Goal: Find specific page/section: Find specific page/section

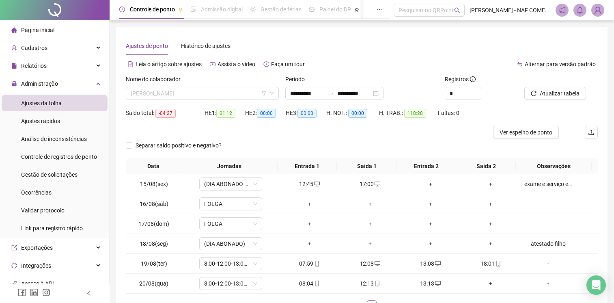
click at [219, 87] on span "[PERSON_NAME]" at bounding box center [202, 93] width 143 height 12
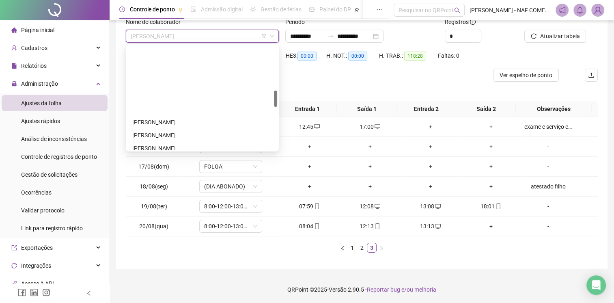
scroll to position [284, 0]
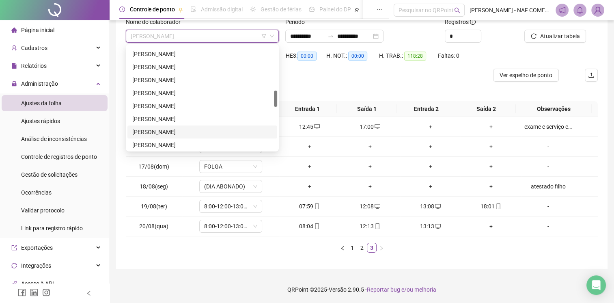
click at [160, 132] on div "[PERSON_NAME]" at bounding box center [202, 131] width 140 height 9
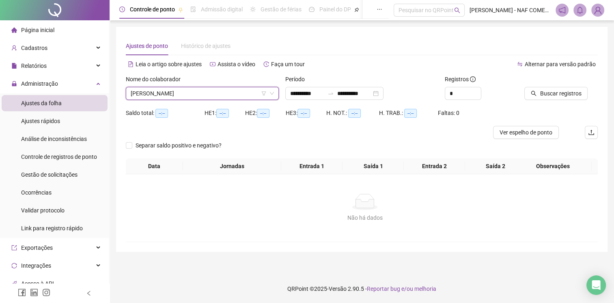
scroll to position [0, 0]
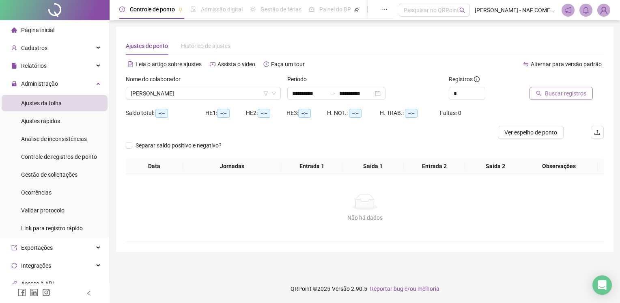
click at [560, 90] on span "Buscar registros" at bounding box center [565, 93] width 41 height 9
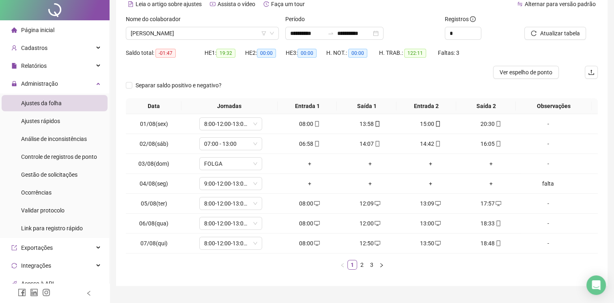
scroll to position [77, 0]
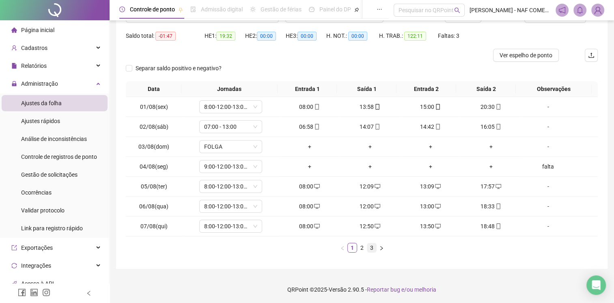
click at [369, 246] on link "3" at bounding box center [371, 247] width 9 height 9
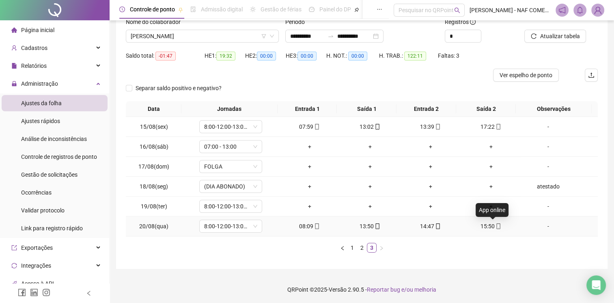
click at [496, 227] on icon "mobile" at bounding box center [498, 226] width 4 height 6
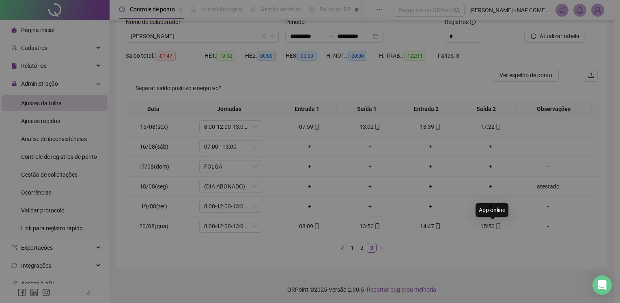
type input "**********"
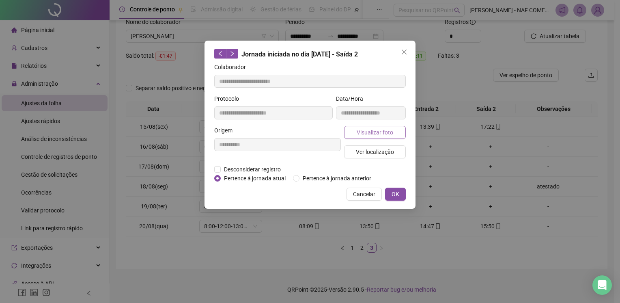
click at [367, 131] on span "Visualizar foto" at bounding box center [374, 132] width 36 height 9
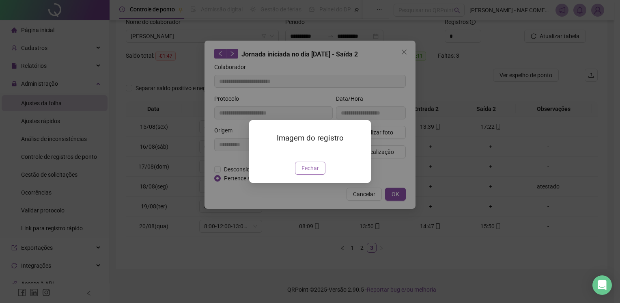
click at [309, 172] on span "Fechar" at bounding box center [309, 167] width 17 height 9
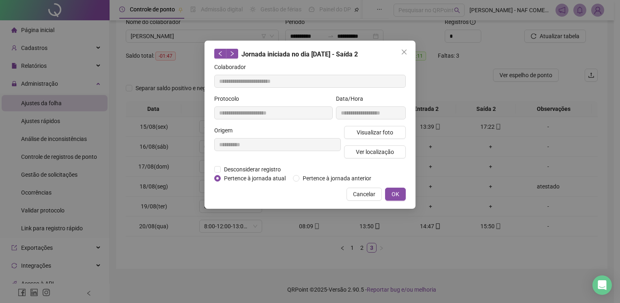
click at [402, 52] on icon "close" at bounding box center [404, 52] width 6 height 6
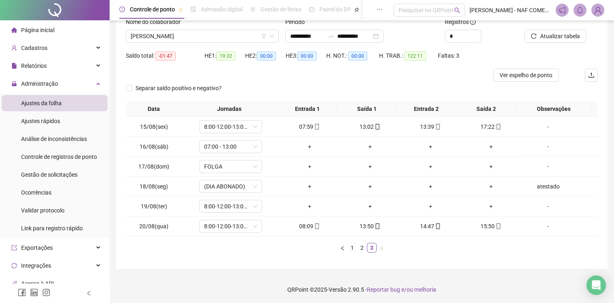
click at [381, 72] on div at bounding box center [303, 75] width 354 height 13
click at [549, 35] on span "Atualizar tabela" at bounding box center [559, 36] width 40 height 9
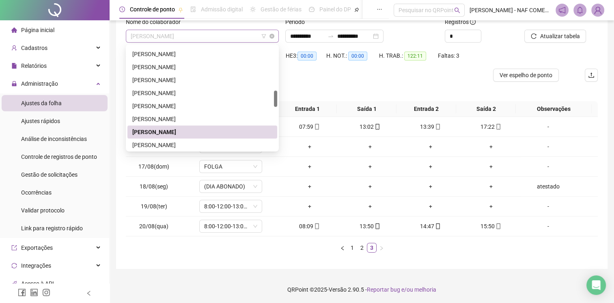
click at [227, 38] on span "[PERSON_NAME]" at bounding box center [202, 36] width 143 height 12
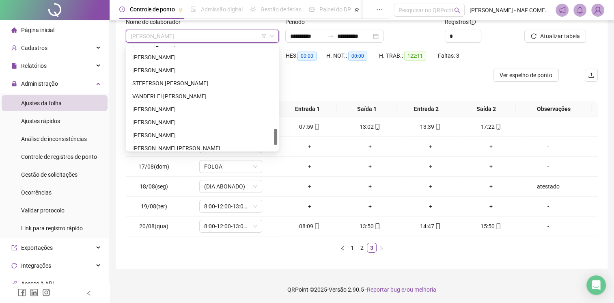
scroll to position [558, 0]
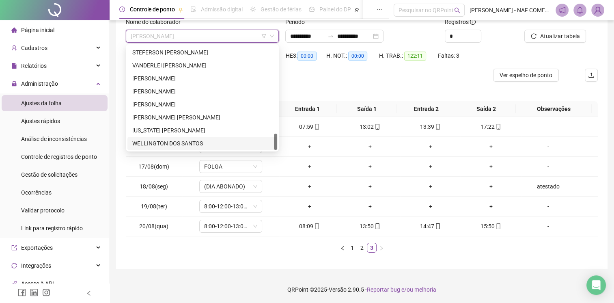
click at [180, 140] on div "WELLINGTON DOS SANTOS" at bounding box center [202, 143] width 140 height 9
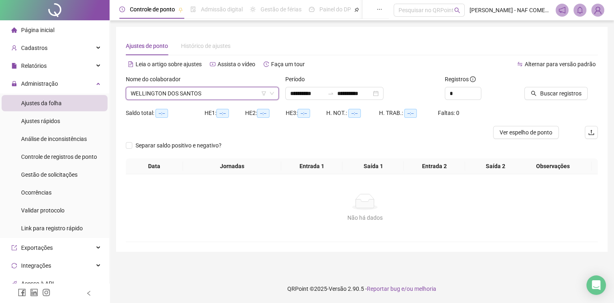
scroll to position [0, 0]
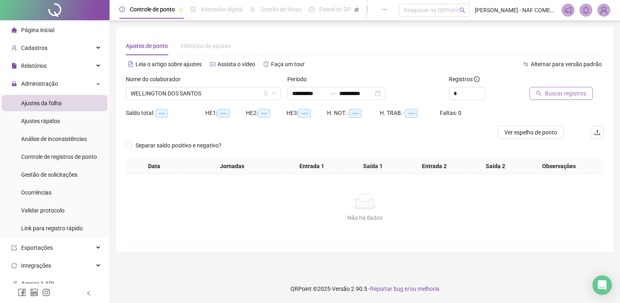
click at [554, 90] on span "Buscar registros" at bounding box center [565, 93] width 41 height 9
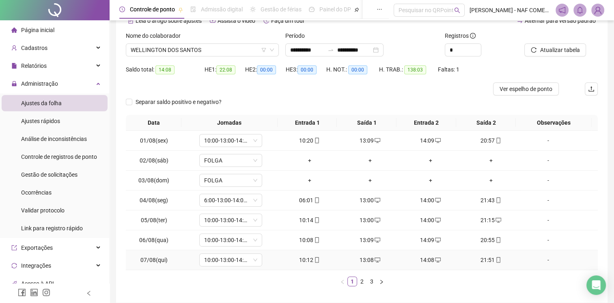
scroll to position [77, 0]
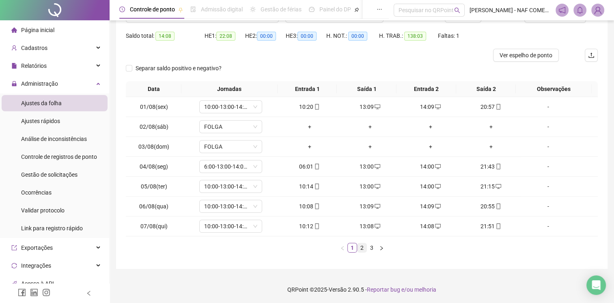
click at [358, 248] on link "2" at bounding box center [361, 247] width 9 height 9
click at [370, 249] on link "3" at bounding box center [371, 247] width 9 height 9
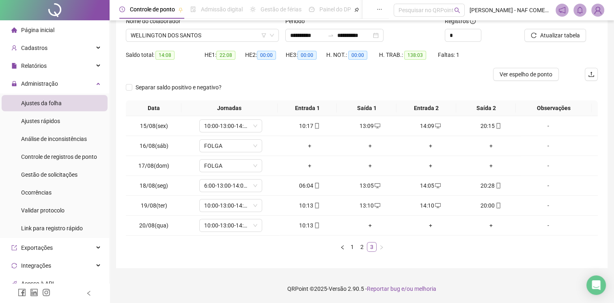
scroll to position [57, 0]
click at [366, 226] on div "+" at bounding box center [370, 225] width 54 height 9
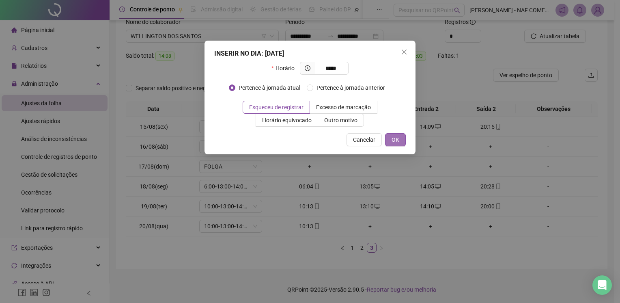
type input "*****"
click at [391, 141] on span "OK" at bounding box center [395, 139] width 8 height 9
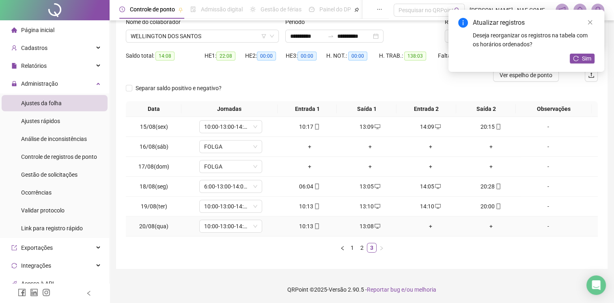
click at [427, 222] on div "+" at bounding box center [430, 225] width 54 height 9
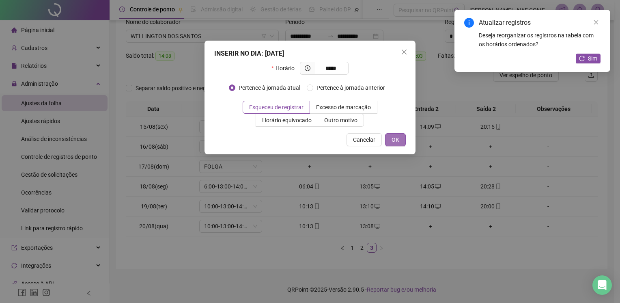
type input "*****"
click at [399, 135] on span "OK" at bounding box center [395, 139] width 8 height 9
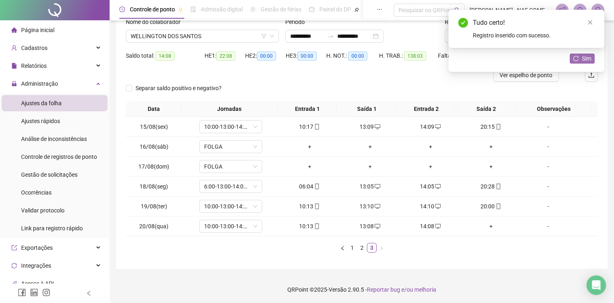
click at [578, 58] on button "Sim" at bounding box center [581, 59] width 25 height 10
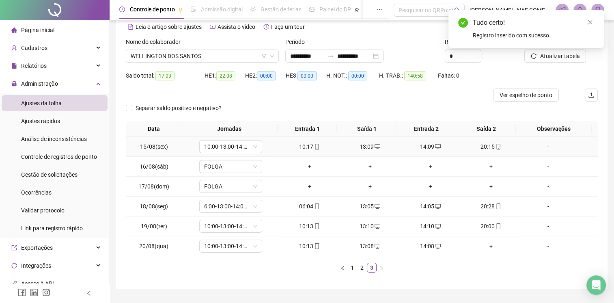
scroll to position [0, 0]
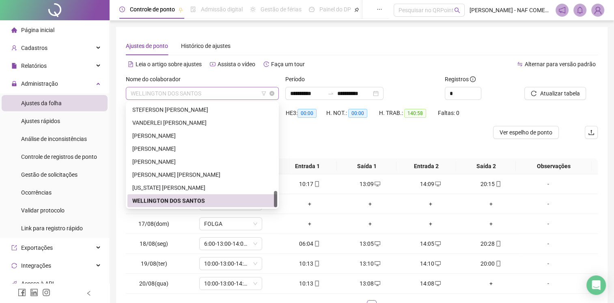
click at [212, 96] on span "WELLINGTON DOS SANTOS" at bounding box center [202, 93] width 143 height 12
click at [192, 176] on div "[PERSON_NAME] [PERSON_NAME]" at bounding box center [202, 174] width 140 height 9
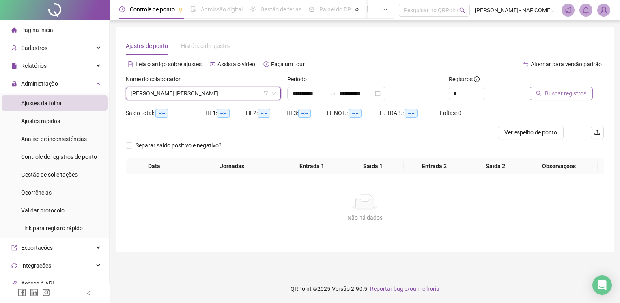
click at [564, 94] on span "Buscar registros" at bounding box center [565, 93] width 41 height 9
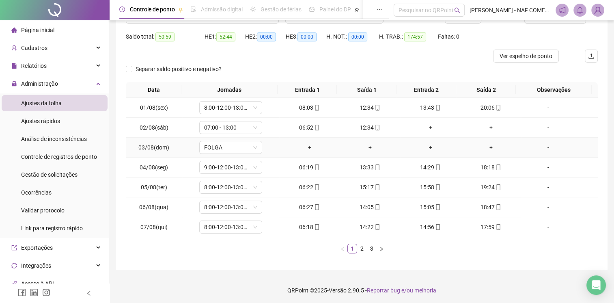
scroll to position [77, 0]
click at [360, 247] on link "2" at bounding box center [361, 247] width 9 height 9
click at [370, 247] on link "3" at bounding box center [371, 247] width 9 height 9
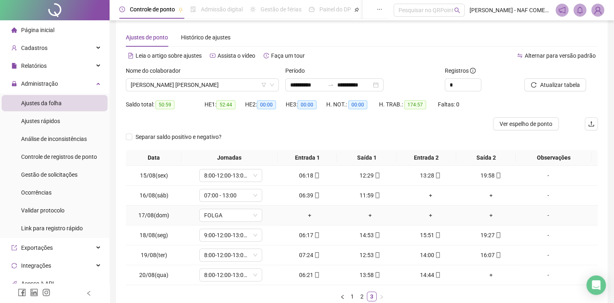
scroll to position [0, 0]
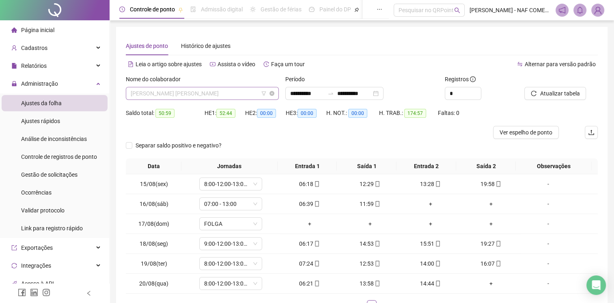
click at [204, 93] on span "[PERSON_NAME] [PERSON_NAME]" at bounding box center [202, 93] width 143 height 12
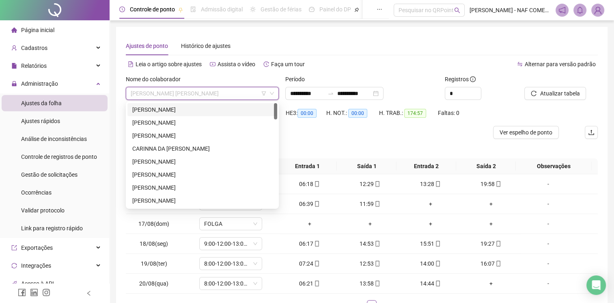
click at [189, 114] on div "[PERSON_NAME]" at bounding box center [202, 109] width 150 height 13
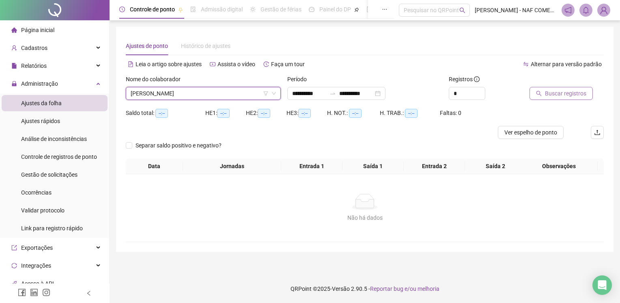
click at [566, 90] on span "Buscar registros" at bounding box center [565, 93] width 41 height 9
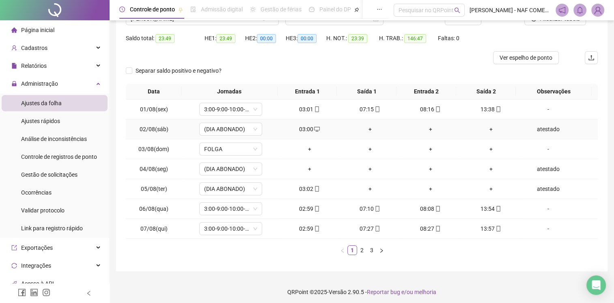
scroll to position [77, 0]
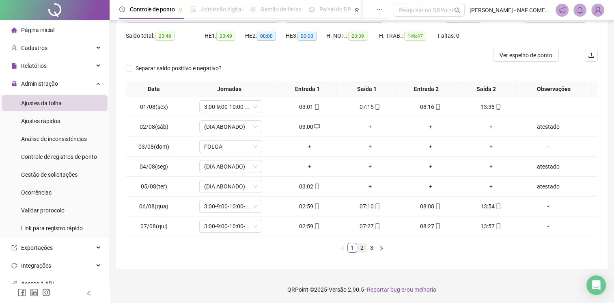
click at [359, 248] on link "2" at bounding box center [361, 247] width 9 height 9
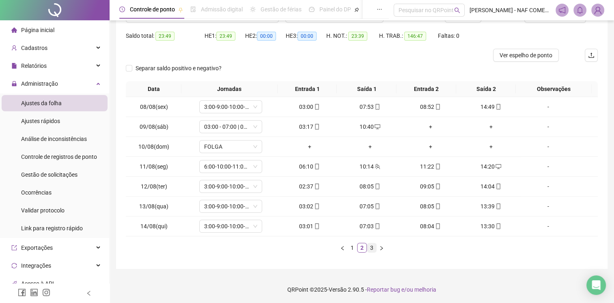
click at [369, 248] on link "3" at bounding box center [371, 247] width 9 height 9
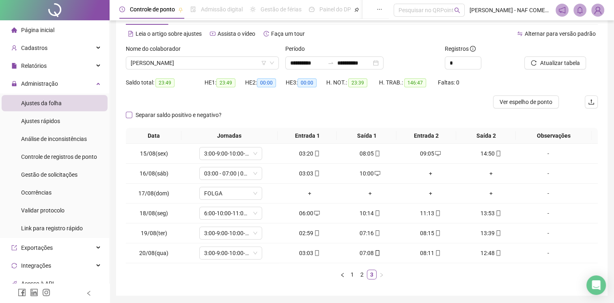
scroll to position [0, 0]
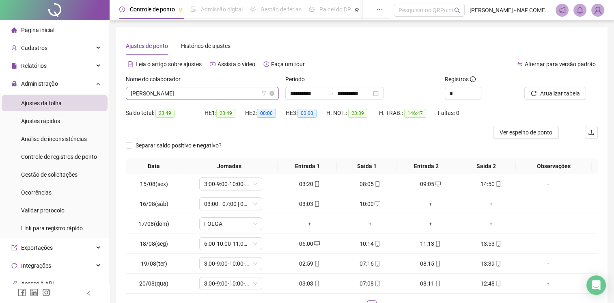
click at [228, 92] on span "[PERSON_NAME]" at bounding box center [202, 93] width 143 height 12
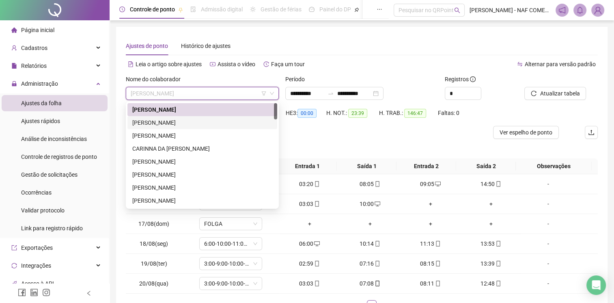
click at [183, 124] on div "[PERSON_NAME]" at bounding box center [202, 122] width 140 height 9
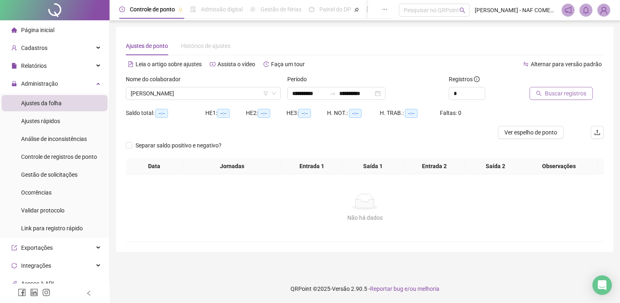
click at [554, 93] on span "Buscar registros" at bounding box center [565, 93] width 41 height 9
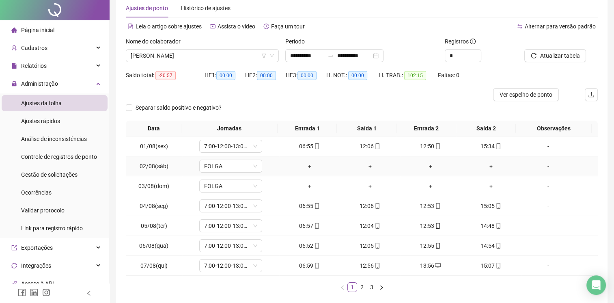
scroll to position [77, 0]
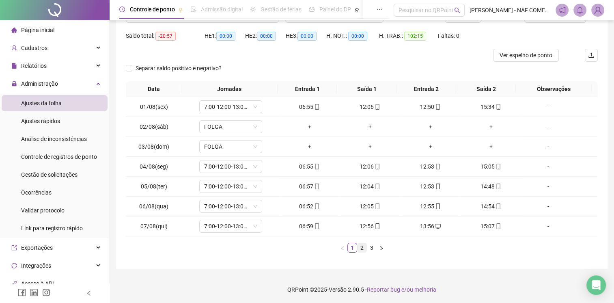
click at [362, 249] on link "2" at bounding box center [361, 247] width 9 height 9
click at [368, 246] on link "3" at bounding box center [371, 247] width 9 height 9
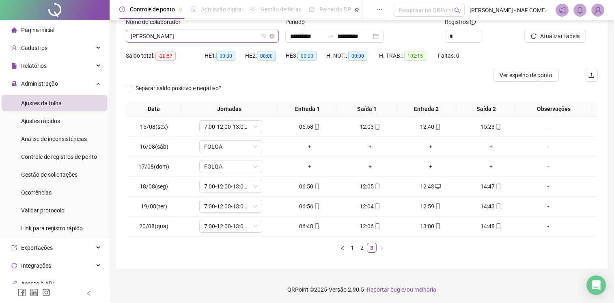
click at [232, 39] on span "[PERSON_NAME]" at bounding box center [202, 36] width 143 height 12
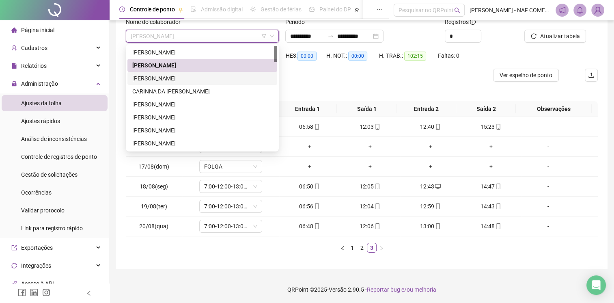
click at [164, 79] on div "[PERSON_NAME]" at bounding box center [202, 78] width 140 height 9
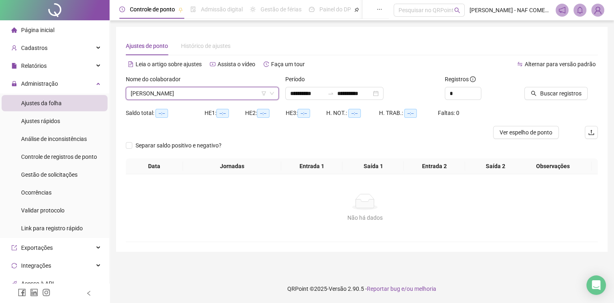
scroll to position [0, 0]
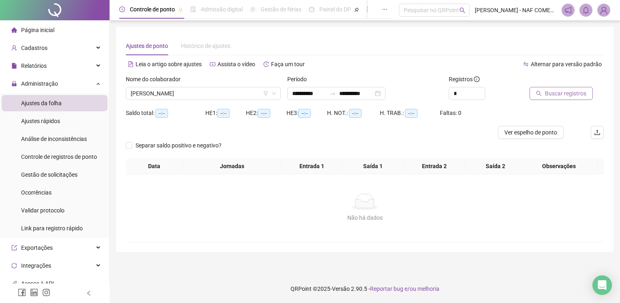
click at [572, 90] on span "Buscar registros" at bounding box center [565, 93] width 41 height 9
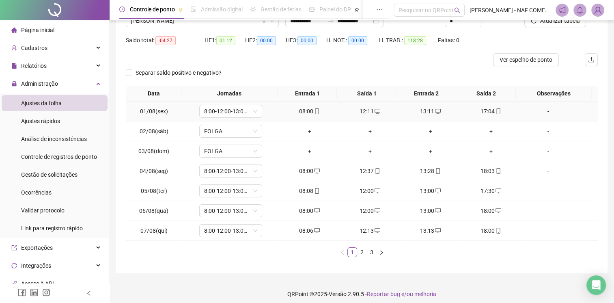
scroll to position [77, 0]
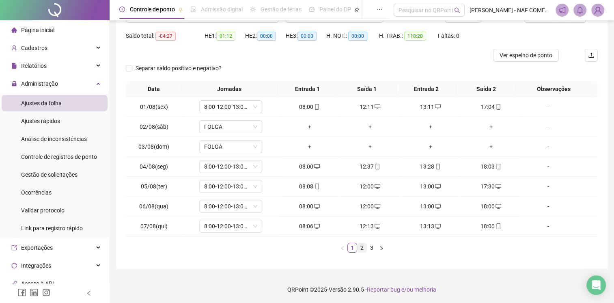
click at [360, 247] on link "2" at bounding box center [361, 247] width 9 height 9
click at [367, 248] on link "3" at bounding box center [371, 247] width 9 height 9
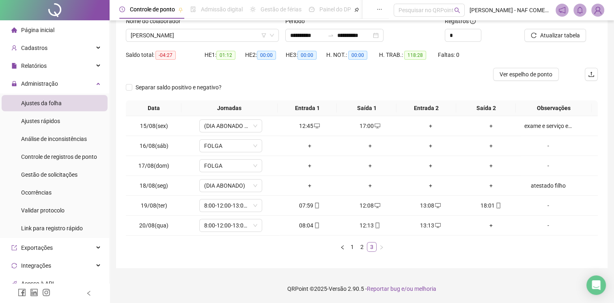
scroll to position [57, 0]
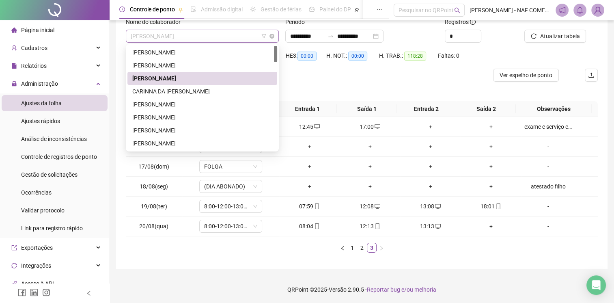
click at [228, 35] on span "[PERSON_NAME]" at bounding box center [202, 36] width 143 height 12
click at [165, 95] on div "CARINNA DA [PERSON_NAME]" at bounding box center [202, 91] width 140 height 9
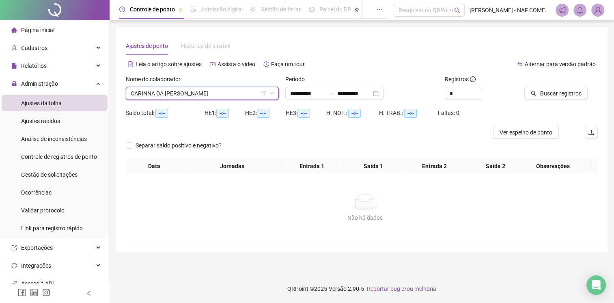
scroll to position [0, 0]
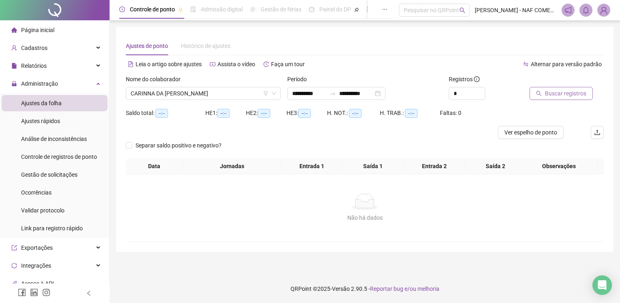
click at [550, 96] on span "Buscar registros" at bounding box center [565, 93] width 41 height 9
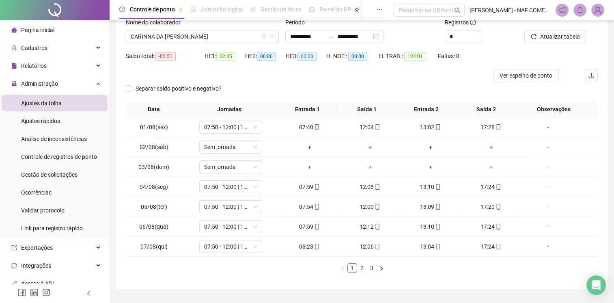
scroll to position [77, 0]
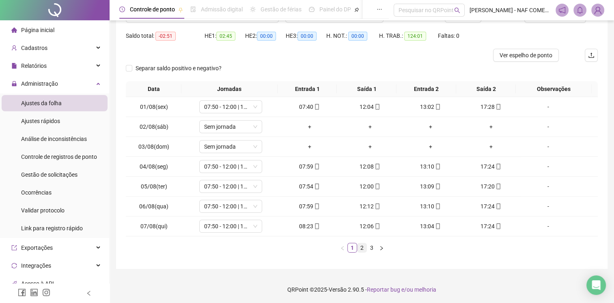
click at [363, 247] on link "2" at bounding box center [361, 247] width 9 height 9
click at [368, 247] on link "3" at bounding box center [371, 247] width 9 height 9
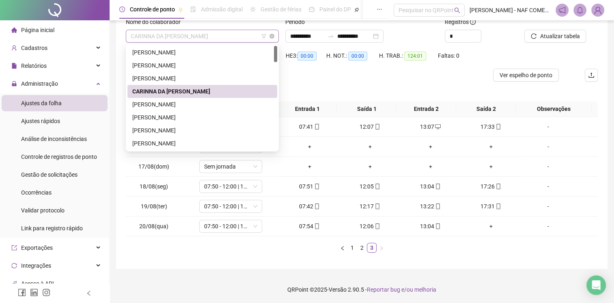
click at [201, 38] on span "CARINNA DA [PERSON_NAME]" at bounding box center [202, 36] width 143 height 12
click at [165, 102] on div "[PERSON_NAME]" at bounding box center [202, 104] width 140 height 9
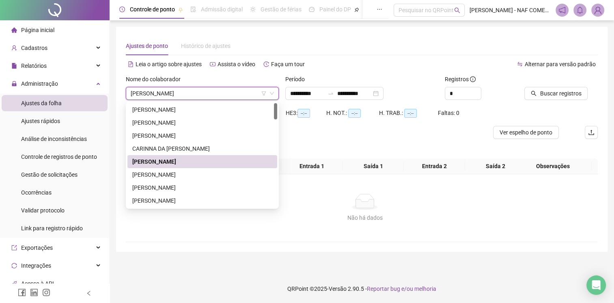
scroll to position [0, 0]
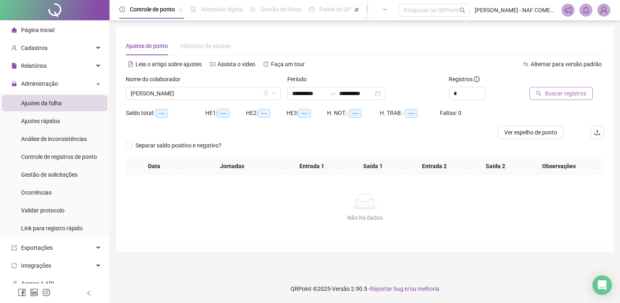
click at [561, 90] on span "Buscar registros" at bounding box center [565, 93] width 41 height 9
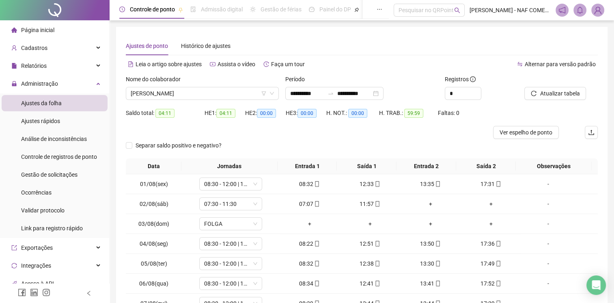
scroll to position [77, 0]
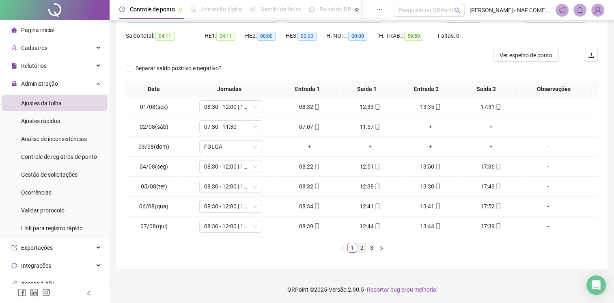
click at [363, 248] on link "2" at bounding box center [361, 247] width 9 height 9
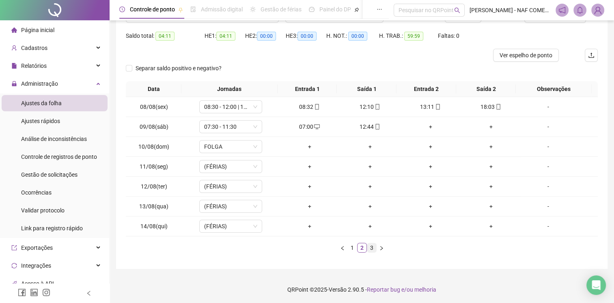
click at [368, 247] on link "3" at bounding box center [371, 247] width 9 height 9
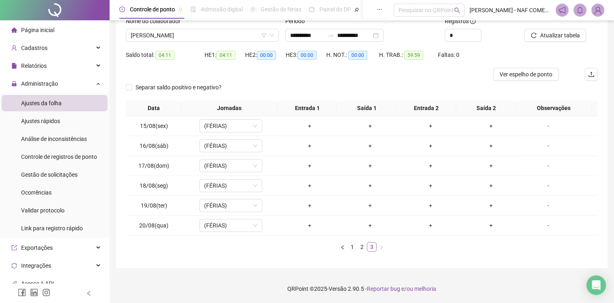
scroll to position [57, 0]
click at [203, 36] on span "[PERSON_NAME]" at bounding box center [202, 36] width 143 height 12
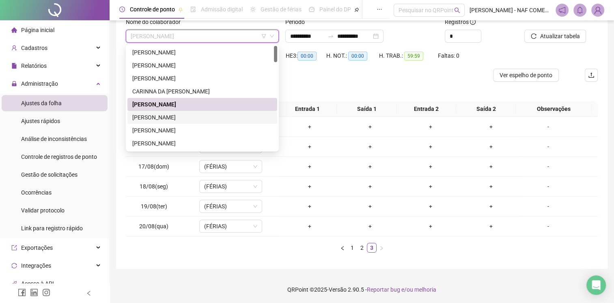
click at [169, 116] on div "[PERSON_NAME]" at bounding box center [202, 117] width 140 height 9
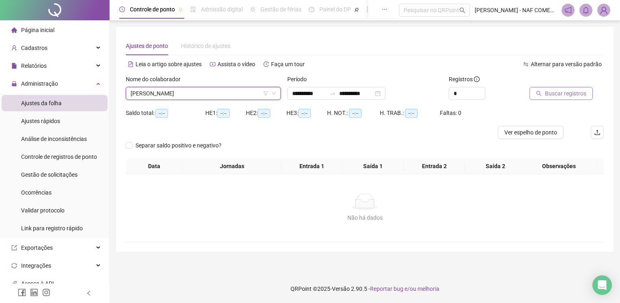
click at [557, 95] on span "Buscar registros" at bounding box center [565, 93] width 41 height 9
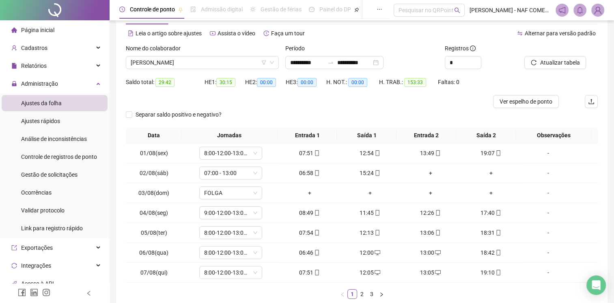
scroll to position [77, 0]
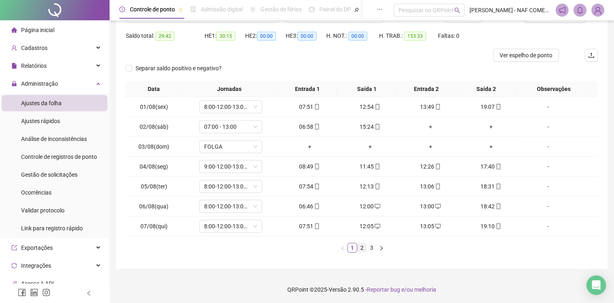
click at [360, 243] on link "2" at bounding box center [361, 247] width 9 height 9
click at [374, 247] on link "3" at bounding box center [371, 247] width 9 height 9
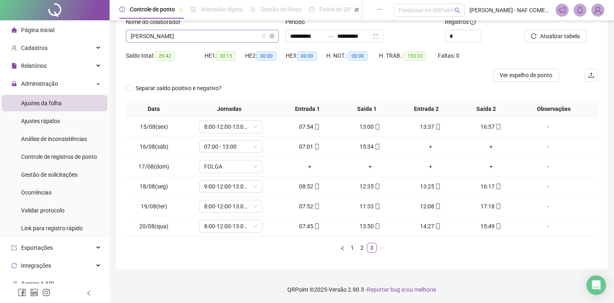
click at [202, 33] on span "[PERSON_NAME]" at bounding box center [202, 36] width 143 height 12
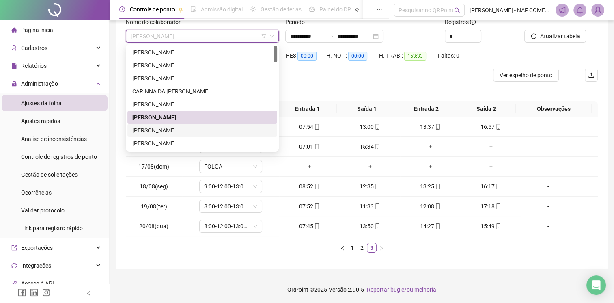
click at [174, 128] on div "[PERSON_NAME]" at bounding box center [202, 130] width 140 height 9
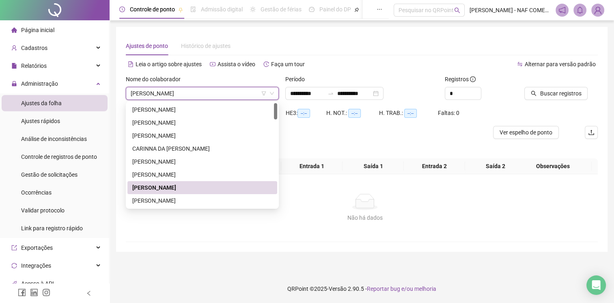
scroll to position [0, 0]
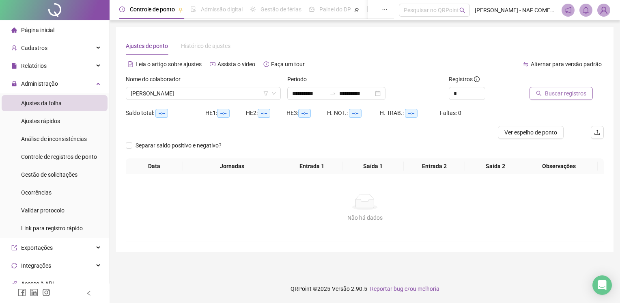
click at [546, 94] on span "Buscar registros" at bounding box center [565, 93] width 41 height 9
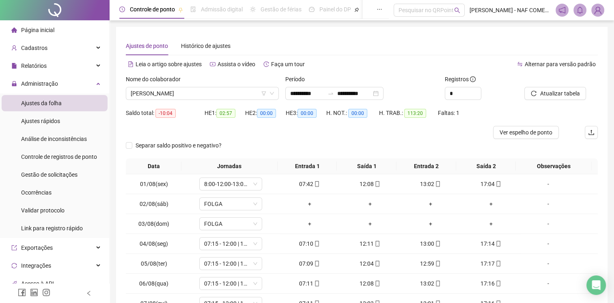
scroll to position [77, 0]
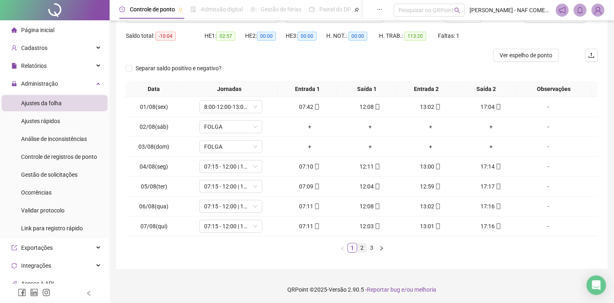
click at [363, 247] on link "2" at bounding box center [361, 247] width 9 height 9
click at [369, 247] on link "3" at bounding box center [371, 247] width 9 height 9
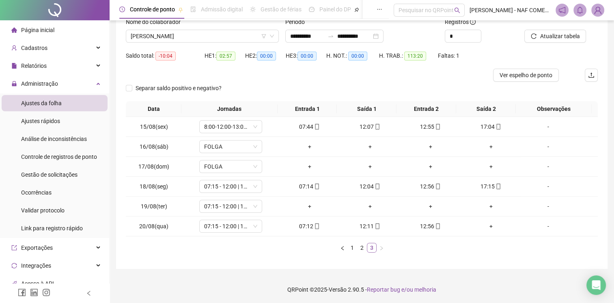
click at [369, 247] on link "3" at bounding box center [371, 247] width 9 height 9
click at [212, 32] on span "[PERSON_NAME]" at bounding box center [202, 36] width 143 height 12
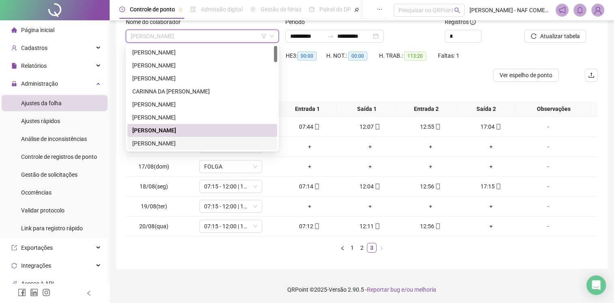
click at [164, 144] on div "[PERSON_NAME]" at bounding box center [202, 143] width 140 height 9
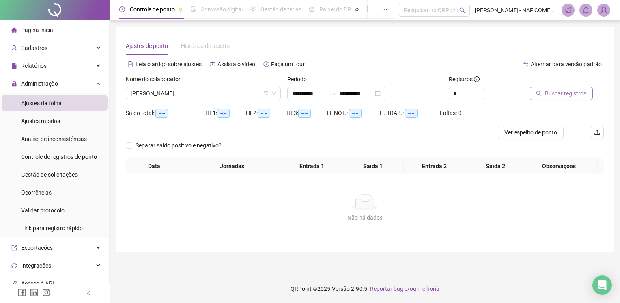
click at [547, 96] on span "Buscar registros" at bounding box center [565, 93] width 41 height 9
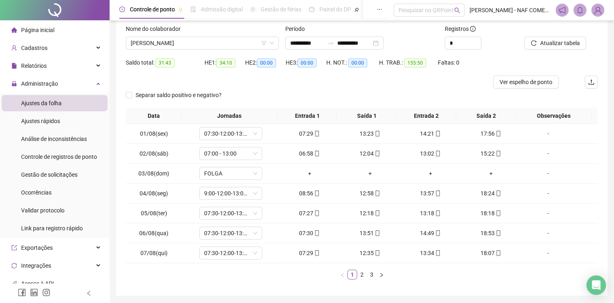
scroll to position [77, 0]
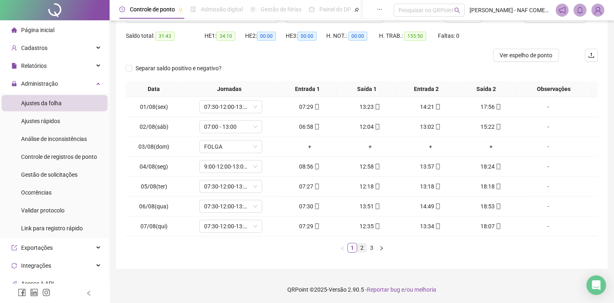
click at [361, 250] on link "2" at bounding box center [361, 247] width 9 height 9
click at [370, 249] on link "3" at bounding box center [371, 247] width 9 height 9
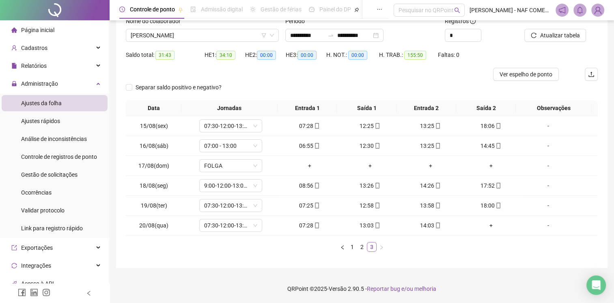
scroll to position [57, 0]
click at [187, 31] on span "[PERSON_NAME]" at bounding box center [202, 36] width 143 height 12
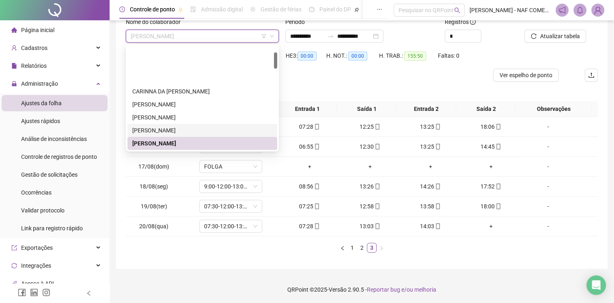
scroll to position [41, 0]
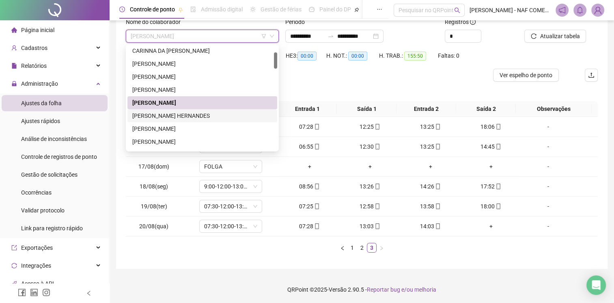
click at [180, 116] on div "[PERSON_NAME] HERNANDES" at bounding box center [202, 115] width 140 height 9
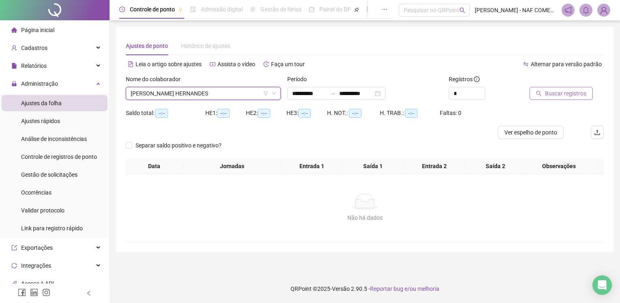
click at [552, 93] on span "Buscar registros" at bounding box center [565, 93] width 41 height 9
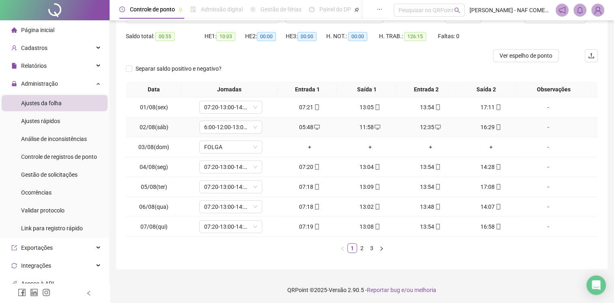
scroll to position [77, 0]
click at [361, 248] on link "2" at bounding box center [361, 247] width 9 height 9
click at [370, 249] on link "3" at bounding box center [371, 247] width 9 height 9
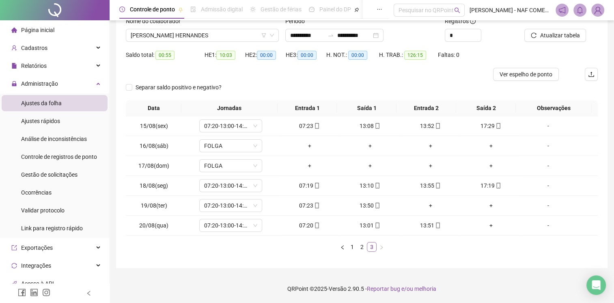
scroll to position [57, 0]
click at [370, 249] on link "3" at bounding box center [371, 247] width 9 height 9
click at [243, 36] on span "[PERSON_NAME] HERNANDES" at bounding box center [202, 36] width 143 height 12
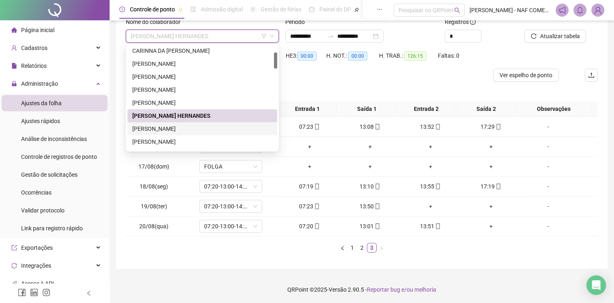
click at [206, 129] on div "[PERSON_NAME]" at bounding box center [202, 128] width 140 height 9
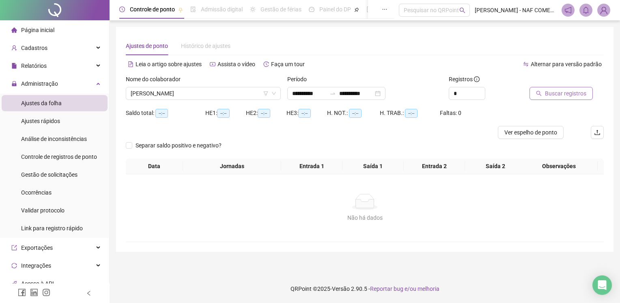
click at [556, 95] on span "Buscar registros" at bounding box center [565, 93] width 41 height 9
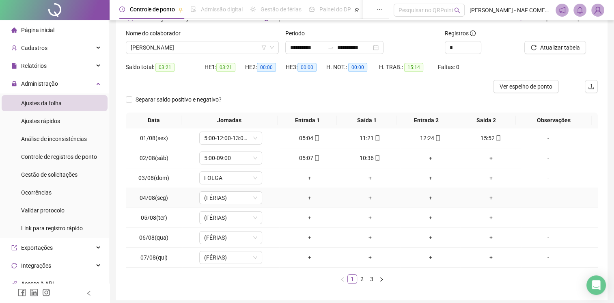
scroll to position [77, 0]
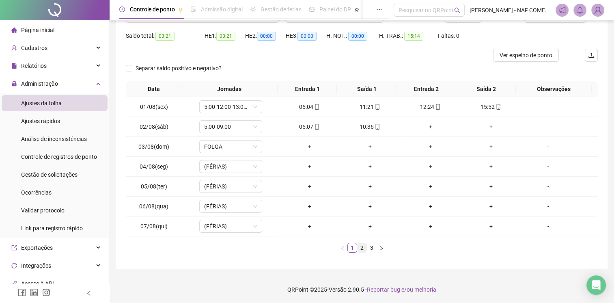
click at [360, 247] on link "2" at bounding box center [361, 247] width 9 height 9
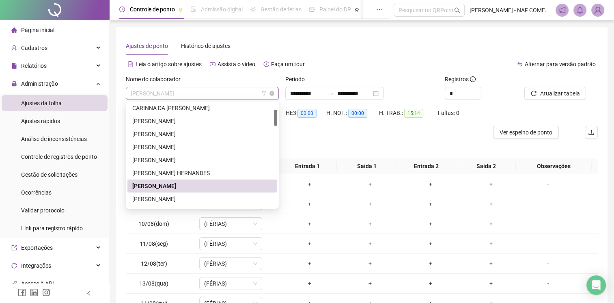
click at [237, 92] on span "[PERSON_NAME]" at bounding box center [202, 93] width 143 height 12
click at [189, 202] on div "[PERSON_NAME]" at bounding box center [202, 198] width 140 height 9
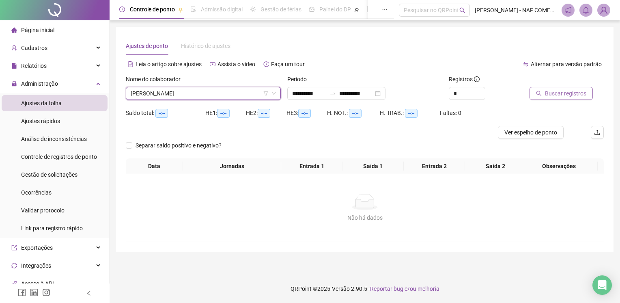
click at [576, 94] on span "Buscar registros" at bounding box center [565, 93] width 41 height 9
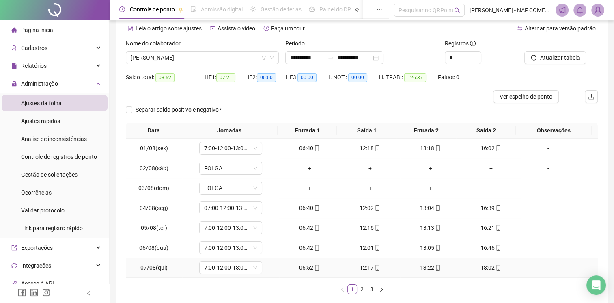
scroll to position [77, 0]
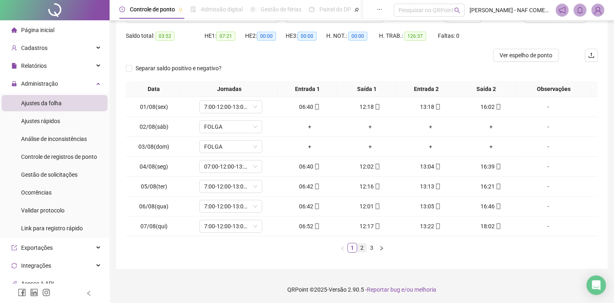
click at [361, 249] on link "2" at bounding box center [361, 247] width 9 height 9
click at [367, 249] on link "3" at bounding box center [371, 247] width 9 height 9
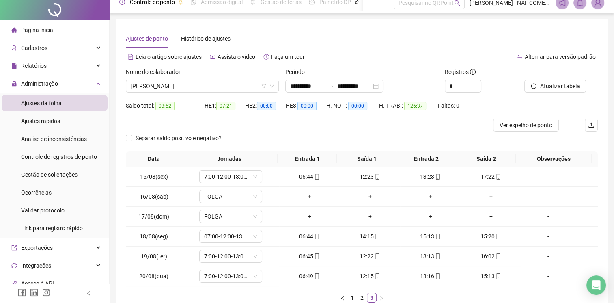
scroll to position [0, 0]
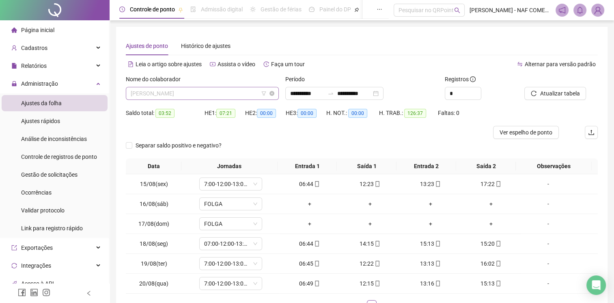
click at [204, 94] on span "[PERSON_NAME]" at bounding box center [202, 93] width 143 height 12
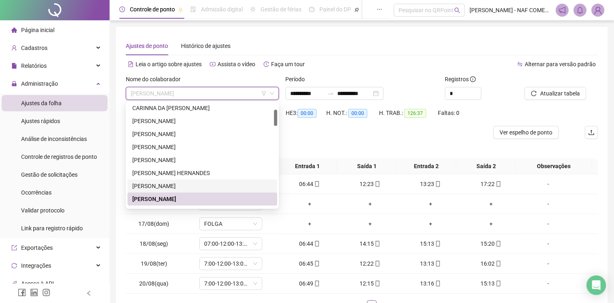
scroll to position [81, 0]
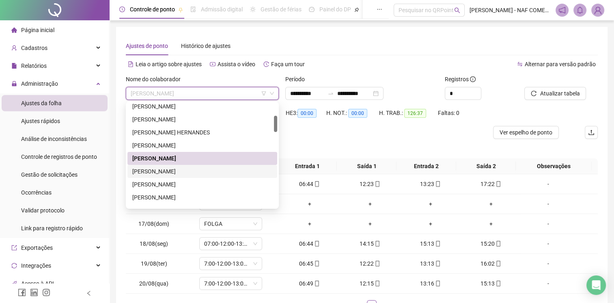
click at [170, 170] on div "[PERSON_NAME]" at bounding box center [202, 171] width 140 height 9
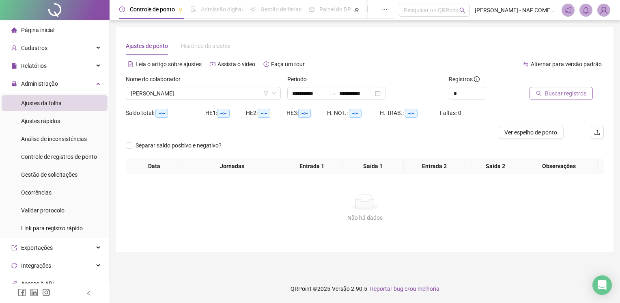
click at [545, 97] on span "Buscar registros" at bounding box center [565, 93] width 41 height 9
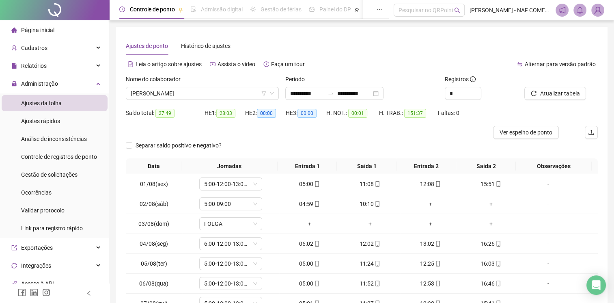
scroll to position [77, 0]
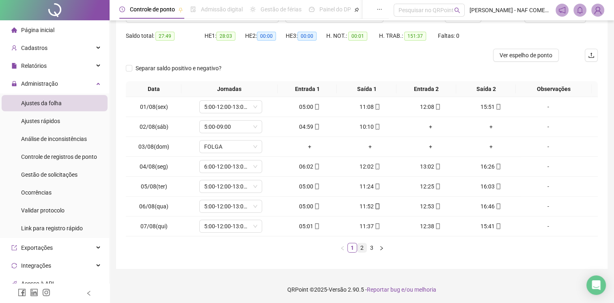
click at [358, 250] on link "2" at bounding box center [361, 247] width 9 height 9
click at [375, 245] on link "3" at bounding box center [371, 247] width 9 height 9
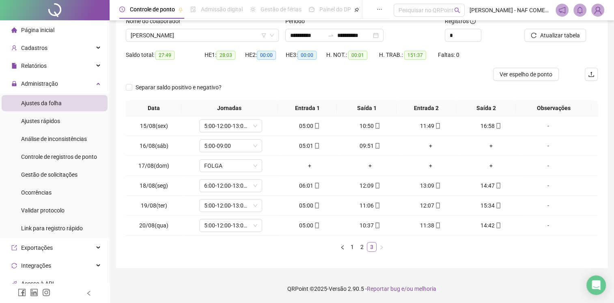
scroll to position [57, 0]
click at [199, 33] on span "[PERSON_NAME]" at bounding box center [202, 36] width 143 height 12
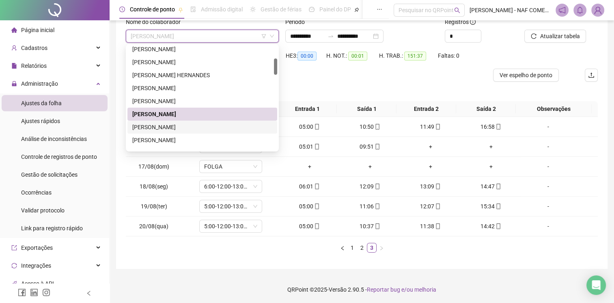
click at [161, 125] on div "[PERSON_NAME]" at bounding box center [202, 126] width 140 height 9
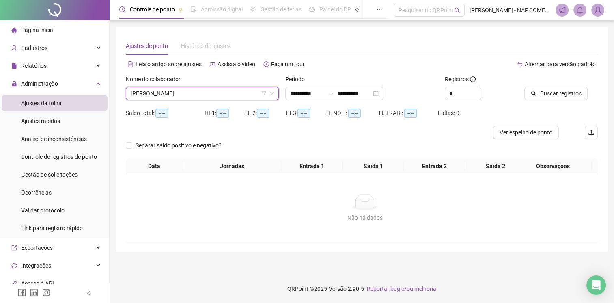
scroll to position [0, 0]
click at [560, 96] on span "Buscar registros" at bounding box center [565, 93] width 41 height 9
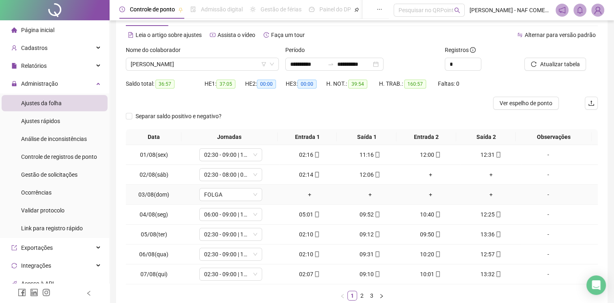
scroll to position [77, 0]
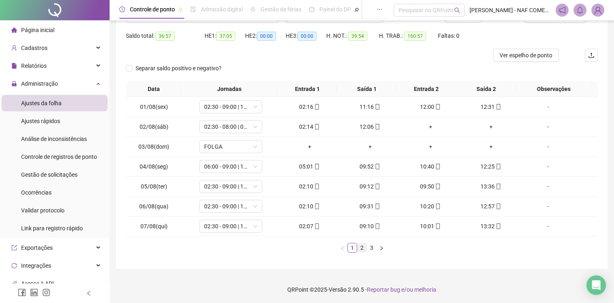
click at [359, 248] on link "2" at bounding box center [361, 247] width 9 height 9
click at [371, 248] on link "3" at bounding box center [371, 247] width 9 height 9
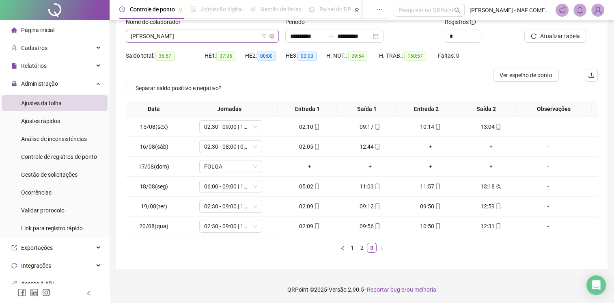
click at [199, 37] on span "[PERSON_NAME]" at bounding box center [202, 36] width 143 height 12
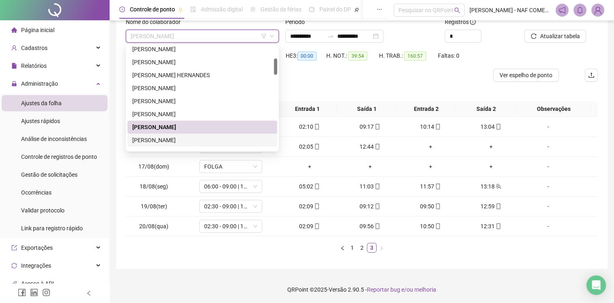
click at [184, 140] on div "[PERSON_NAME]" at bounding box center [202, 139] width 140 height 9
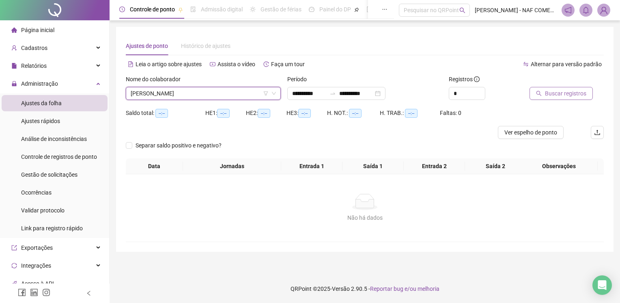
click at [545, 99] on button "Buscar registros" at bounding box center [560, 93] width 63 height 13
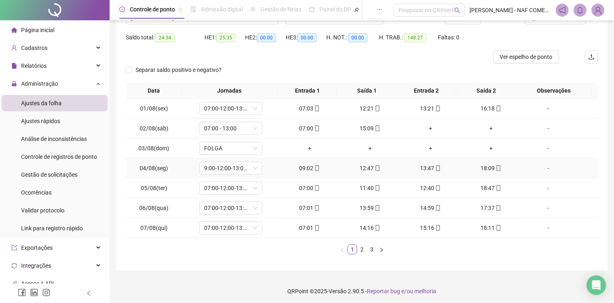
scroll to position [77, 0]
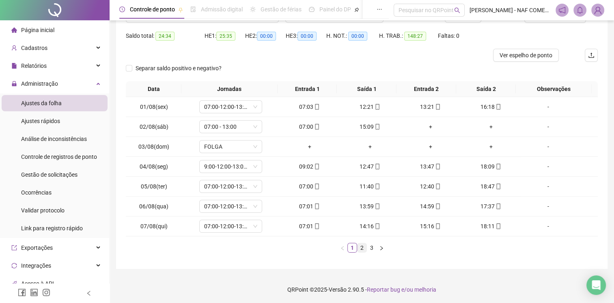
click at [362, 251] on link "2" at bounding box center [361, 247] width 9 height 9
click at [369, 248] on link "3" at bounding box center [371, 247] width 9 height 9
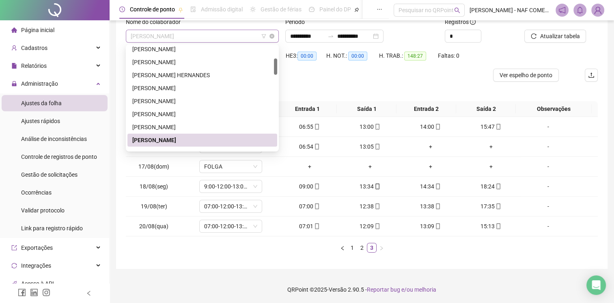
click at [213, 36] on span "[PERSON_NAME]" at bounding box center [202, 36] width 143 height 12
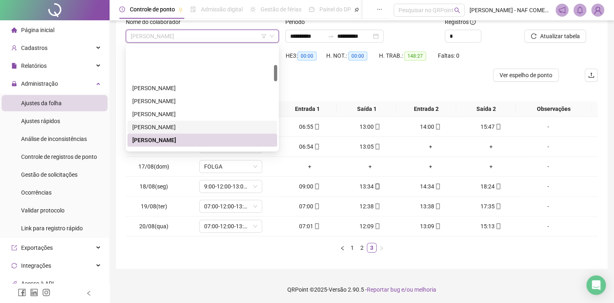
scroll to position [162, 0]
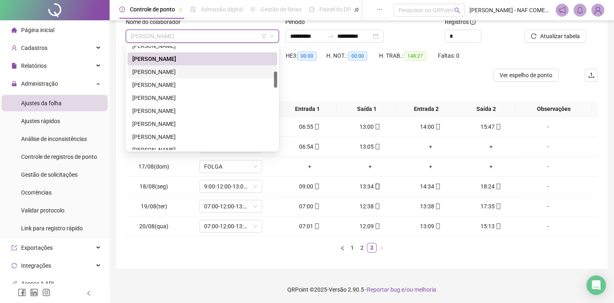
click at [160, 72] on div "[PERSON_NAME]" at bounding box center [202, 71] width 140 height 9
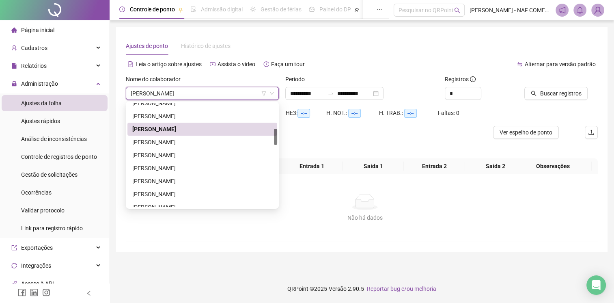
scroll to position [0, 0]
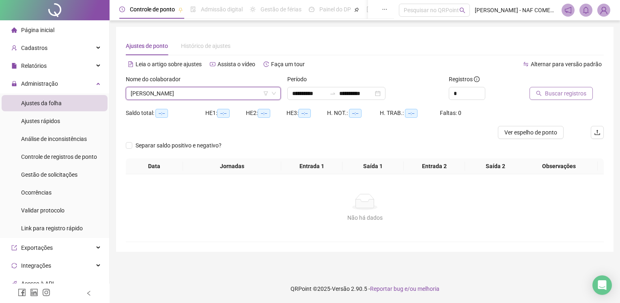
click at [564, 93] on span "Buscar registros" at bounding box center [565, 93] width 41 height 9
